Goal: Obtain resource: Download file/media

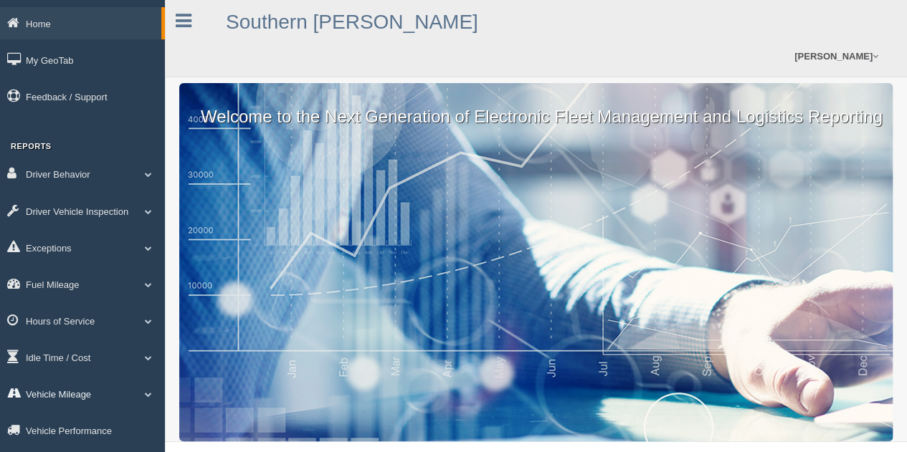
click at [48, 393] on link "Vehicle Mileage" at bounding box center [82, 394] width 165 height 32
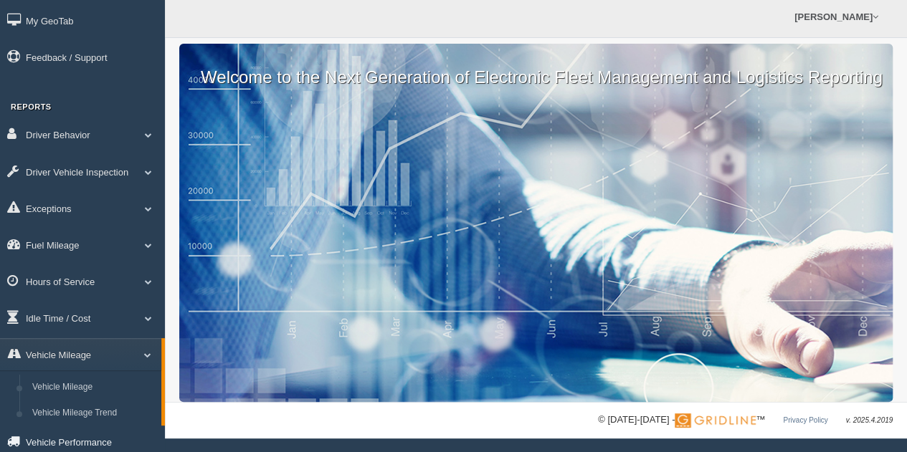
scroll to position [72, 0]
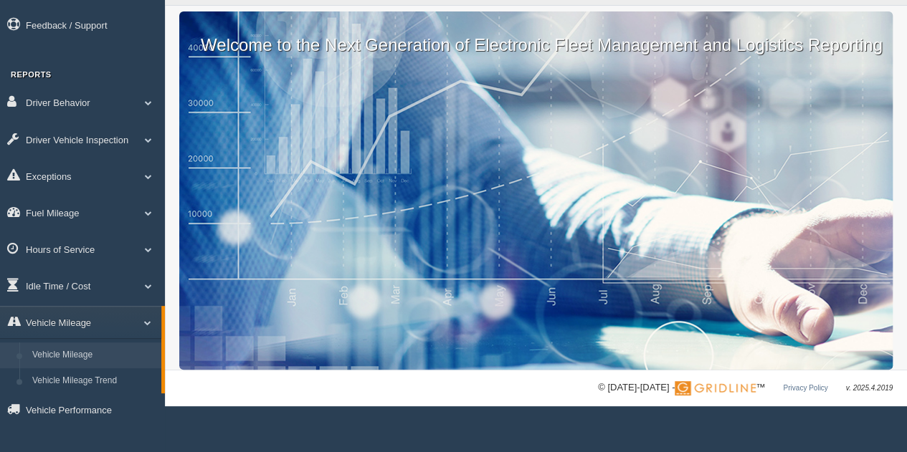
click at [65, 356] on link "Vehicle Mileage" at bounding box center [93, 356] width 135 height 26
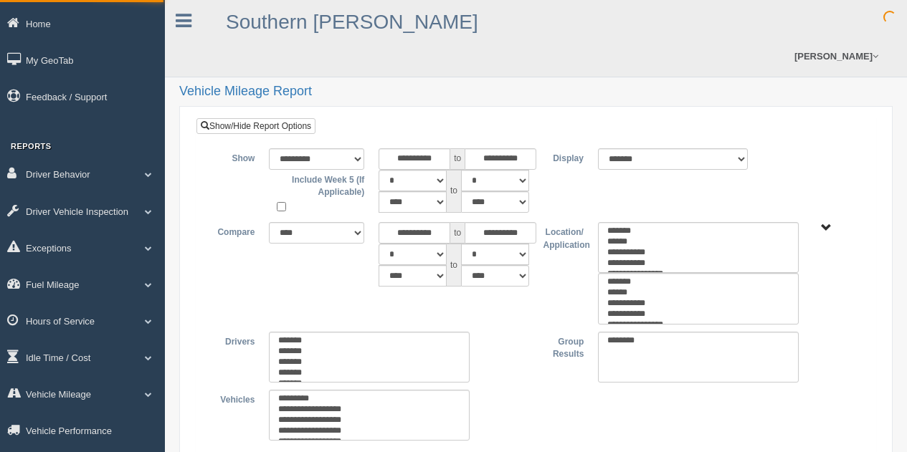
type input "*********"
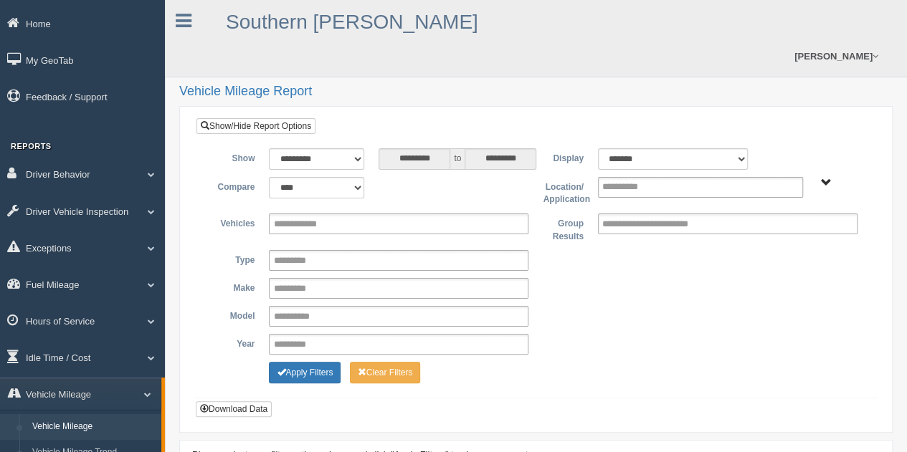
click at [826, 179] on span "Asset Types - N SCM" at bounding box center [826, 183] width 11 height 11
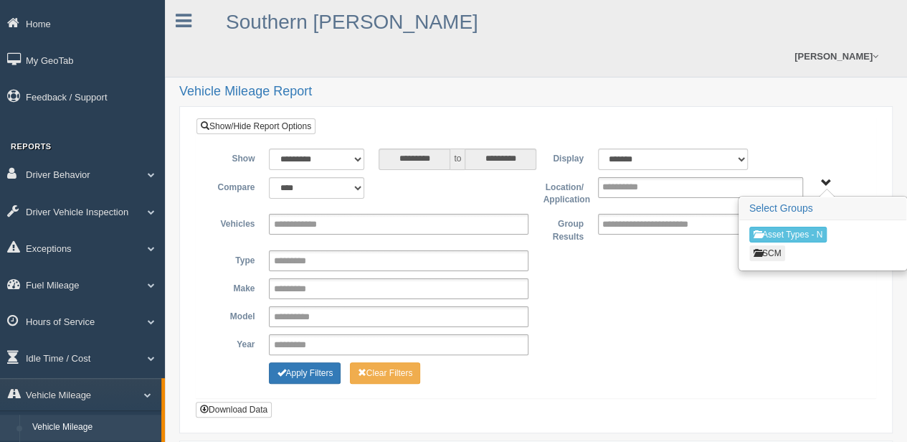
click at [774, 249] on button "SCM" at bounding box center [767, 253] width 37 height 16
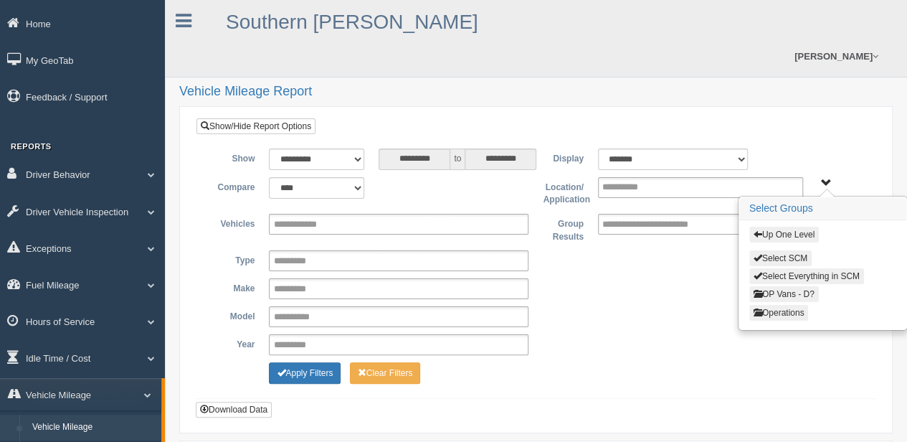
click at [782, 307] on button "Operations" at bounding box center [778, 313] width 59 height 16
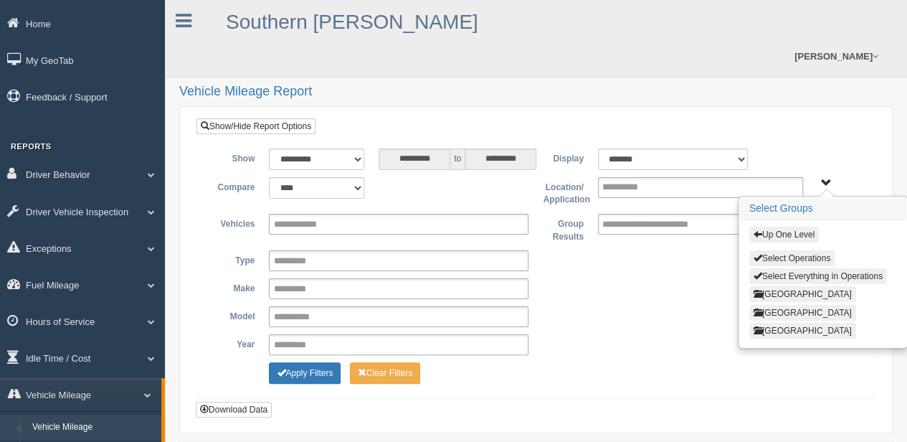
click at [803, 253] on button "Select Operations" at bounding box center [791, 258] width 85 height 16
click at [235, 404] on button "Download Data" at bounding box center [234, 409] width 76 height 16
